Goal: Task Accomplishment & Management: Complete application form

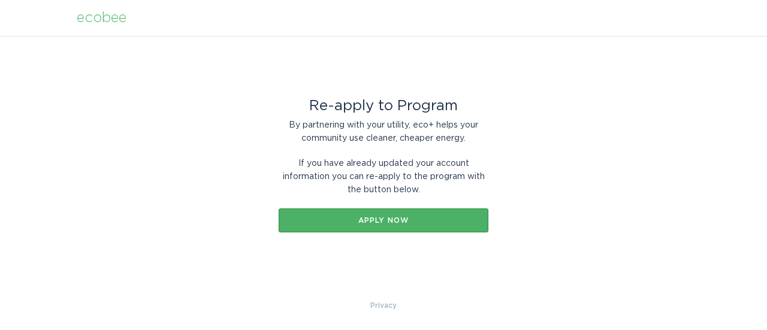
click at [416, 219] on div "Apply now" at bounding box center [384, 220] width 198 height 7
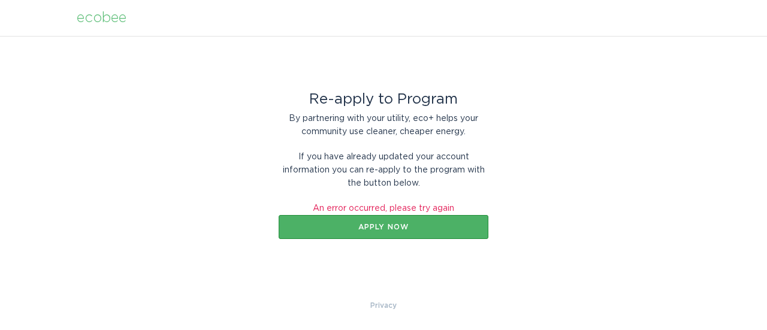
click at [417, 222] on button "Apply now" at bounding box center [384, 227] width 210 height 24
